Goal: Task Accomplishment & Management: Manage account settings

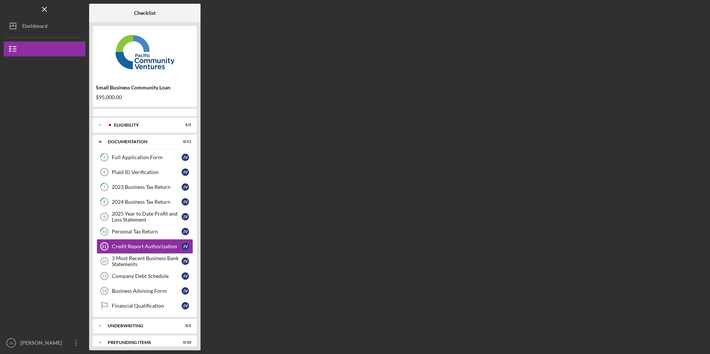
scroll to position [7, 0]
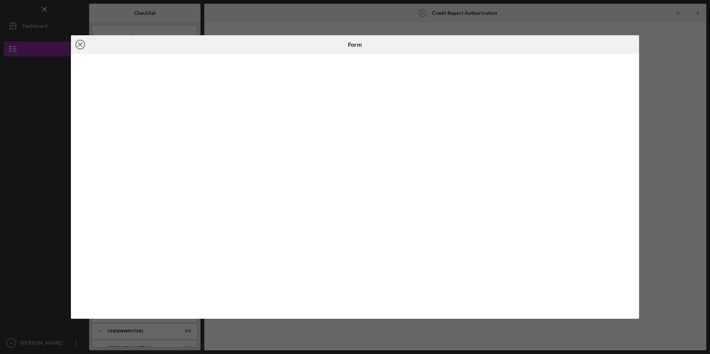
click at [80, 43] on icon "Icon/Close" at bounding box center [80, 44] width 19 height 19
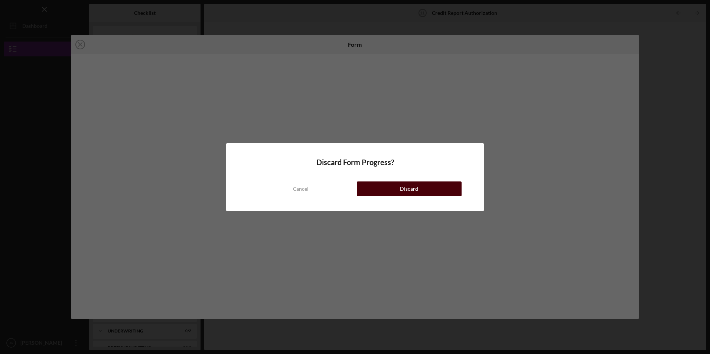
click at [433, 185] on button "Discard" at bounding box center [409, 189] width 105 height 15
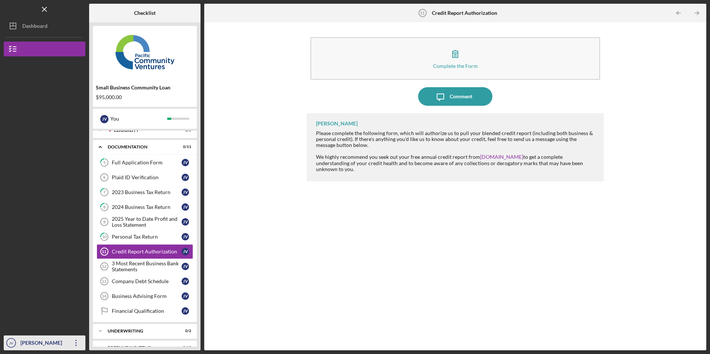
click at [74, 343] on icon "Icon/Overflow" at bounding box center [76, 343] width 19 height 19
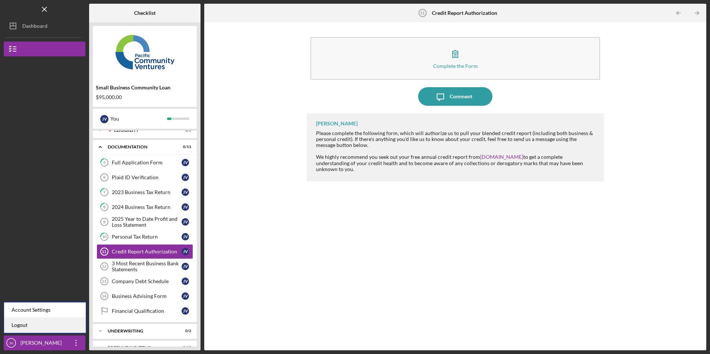
click at [45, 324] on link "Logout" at bounding box center [45, 325] width 82 height 15
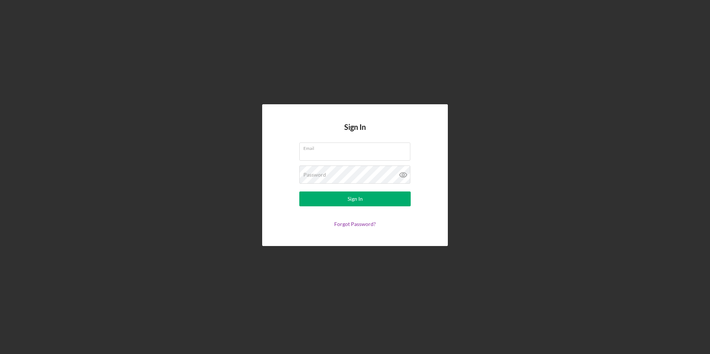
type input "[EMAIL_ADDRESS][DOMAIN_NAME]"
